Goal: Find specific page/section: Find specific page/section

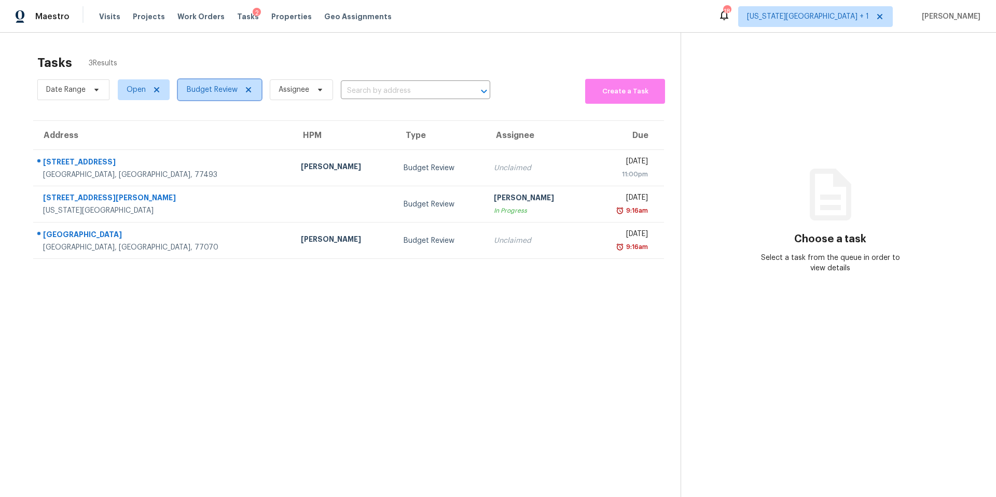
click at [214, 97] on span "Budget Review" at bounding box center [220, 89] width 84 height 21
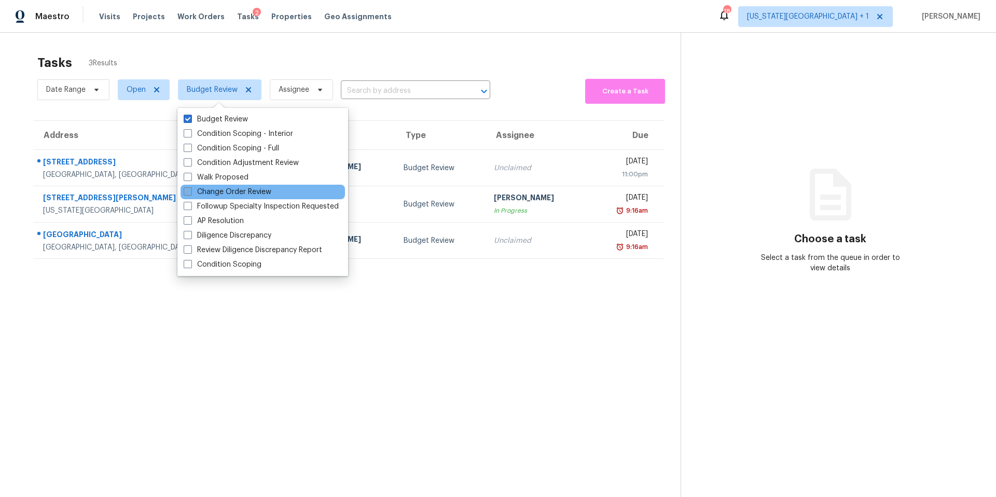
click at [209, 189] on label "Change Order Review" at bounding box center [228, 192] width 88 height 10
click at [190, 189] on input "Change Order Review" at bounding box center [187, 190] width 7 height 7
checkbox input "true"
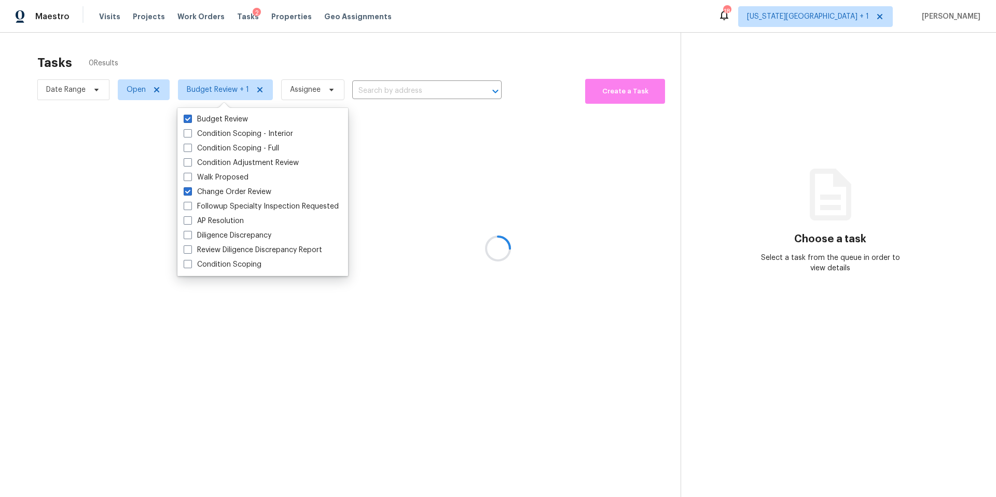
click at [237, 69] on div at bounding box center [498, 248] width 996 height 497
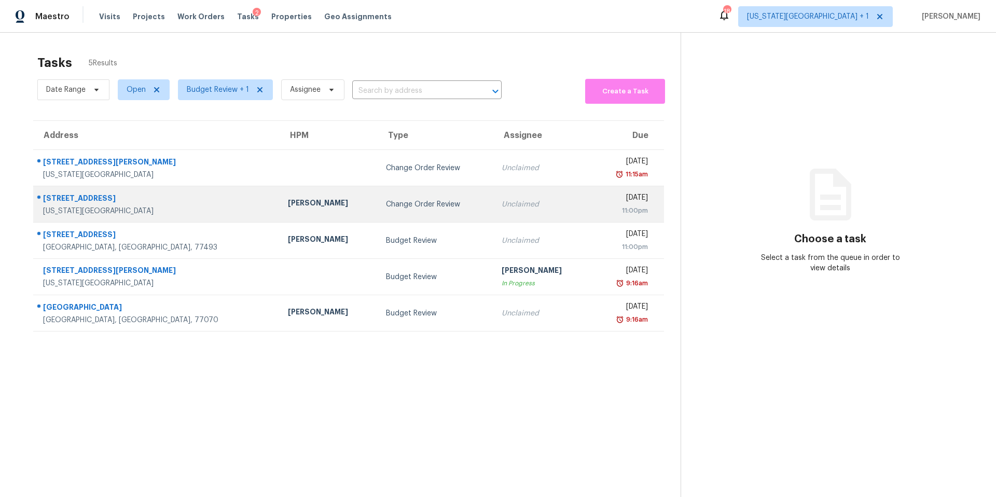
click at [288, 206] on div "[PERSON_NAME]" at bounding box center [328, 204] width 81 height 13
